Goal: Transaction & Acquisition: Purchase product/service

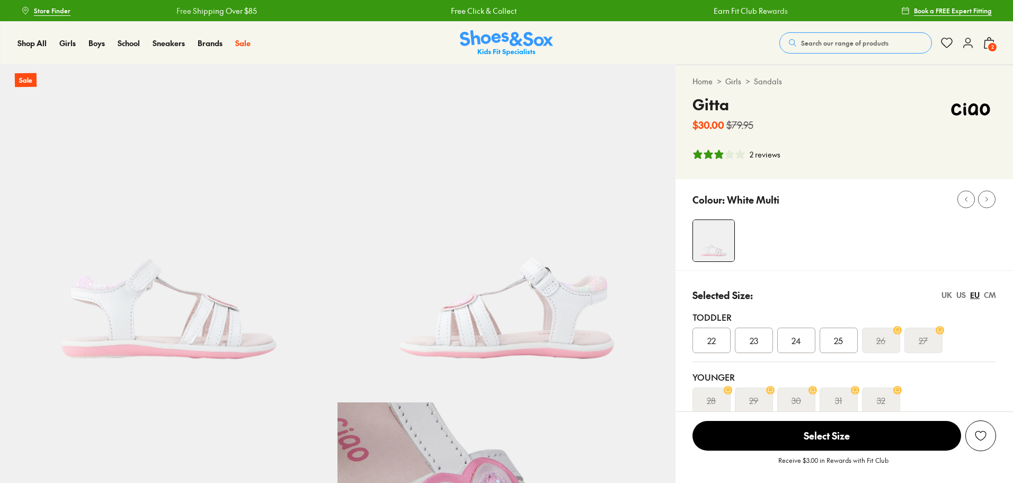
click at [994, 44] on span "2" at bounding box center [992, 47] width 11 height 11
select select "*"
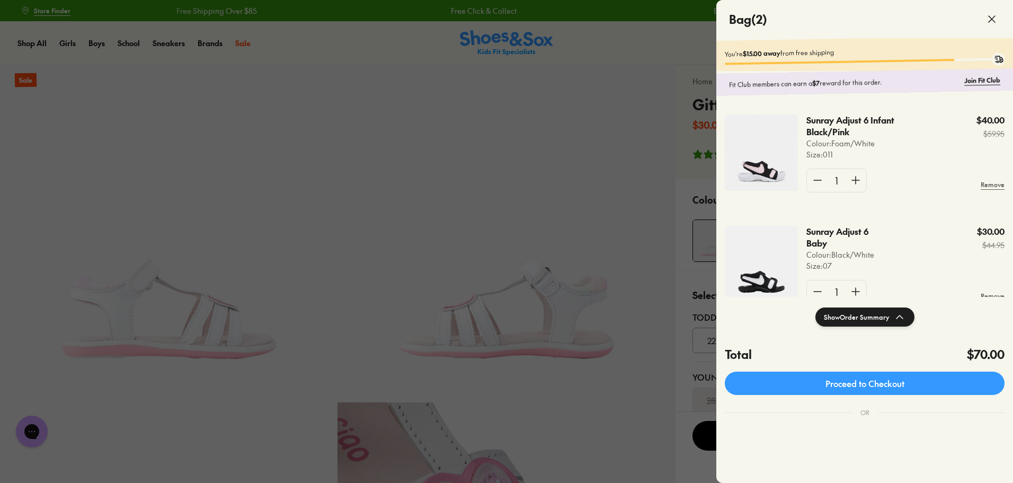
click at [992, 17] on icon at bounding box center [991, 19] width 13 height 13
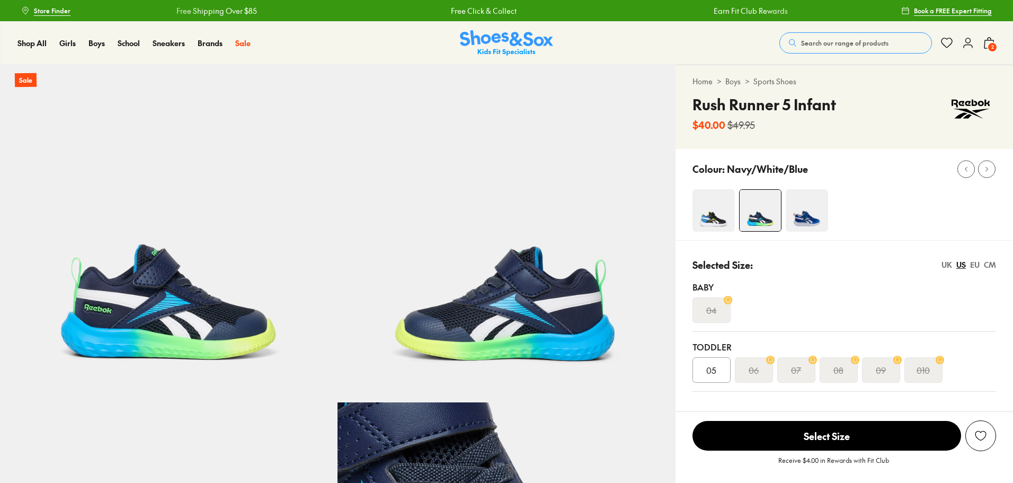
click at [760, 241] on div "Selected Size: UK US EU CM Baby 04 Toddler 05 06 07 08 09 010" at bounding box center [843, 320] width 337 height 160
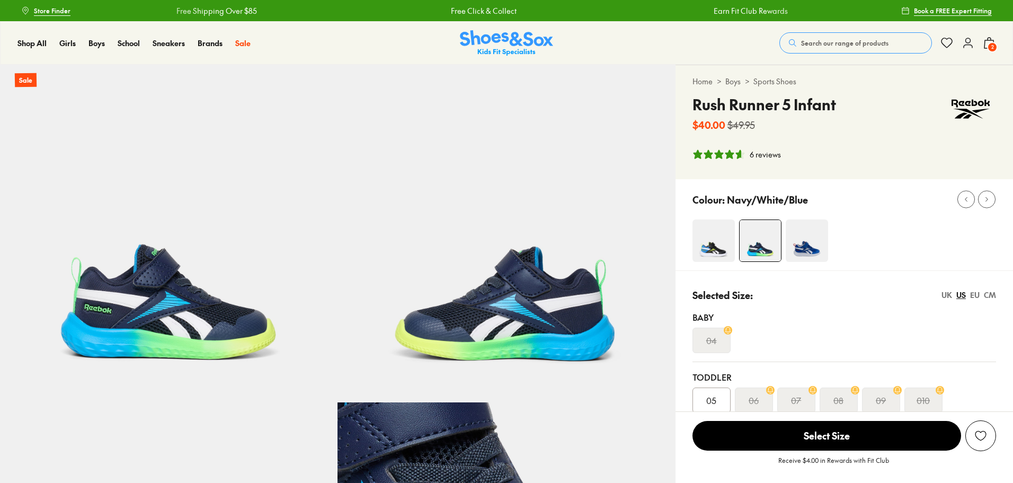
select select "*"
click at [717, 239] on img at bounding box center [713, 240] width 42 height 42
